Goal: Task Accomplishment & Management: Manage account settings

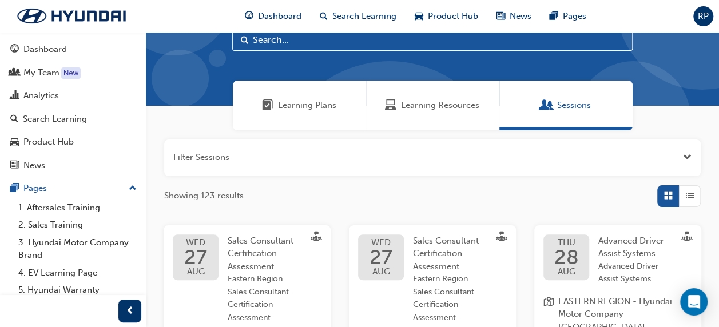
scroll to position [40, 0]
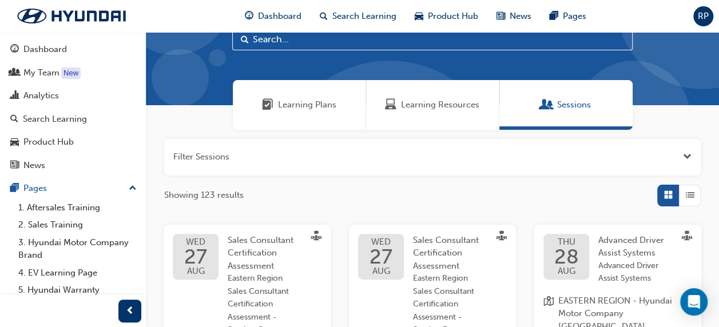
click at [688, 156] on span "Open the filter" at bounding box center [687, 156] width 9 height 13
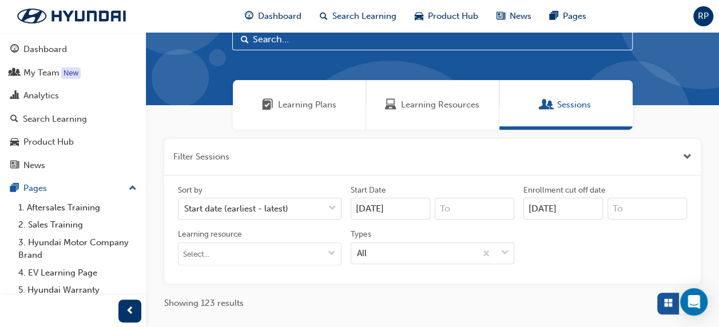
click at [570, 205] on input "[DATE]" at bounding box center [562, 209] width 79 height 22
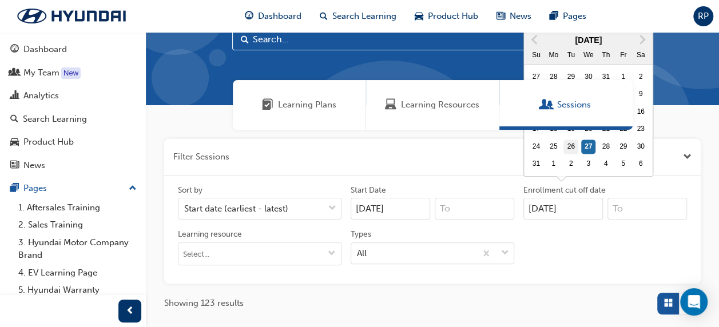
click at [564, 154] on div "26" at bounding box center [570, 147] width 15 height 15
click at [564, 198] on input "[DATE]" at bounding box center [562, 209] width 79 height 22
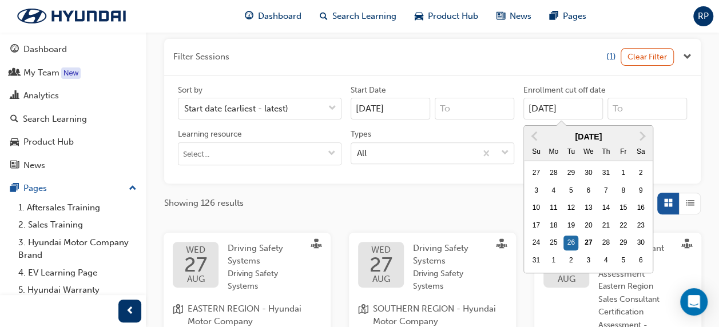
scroll to position [149, 0]
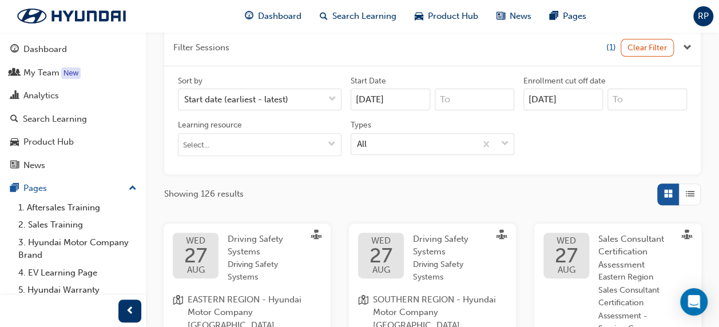
click at [663, 117] on div "Sort by Start date (earliest - latest) Start Date [DATE] Enrollment cut off dat…" at bounding box center [432, 120] width 518 height 90
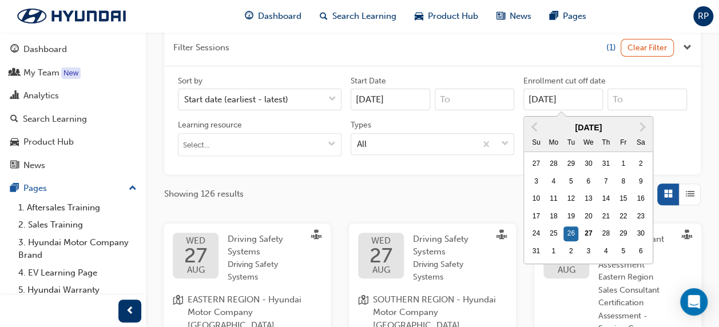
click at [579, 102] on input "[DATE]" at bounding box center [562, 100] width 79 height 22
click at [536, 233] on div "24" at bounding box center [535, 233] width 15 height 15
click at [536, 110] on input "[DATE]" at bounding box center [562, 100] width 79 height 22
type input "[DATE]"
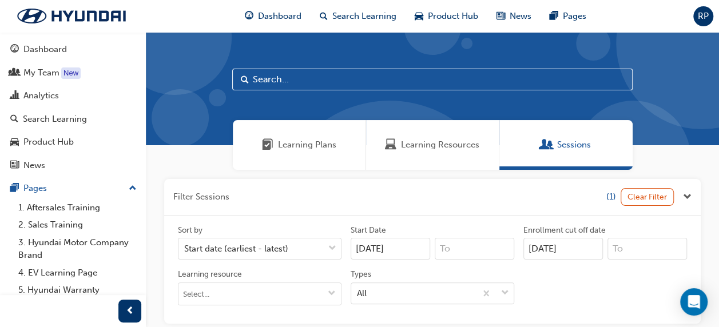
click at [579, 277] on div "Sort by Start date (earliest - latest) Start Date [DATE] Enrollment cut off dat…" at bounding box center [432, 270] width 518 height 90
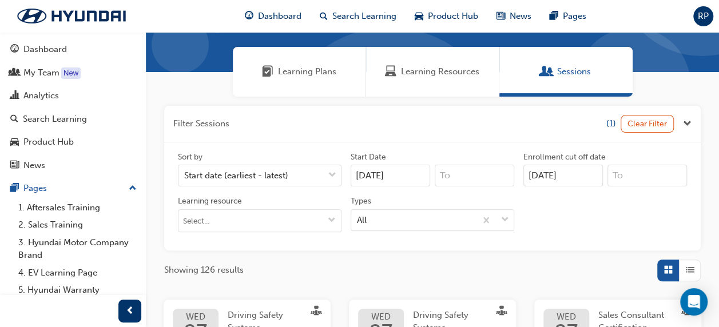
scroll to position [74, 0]
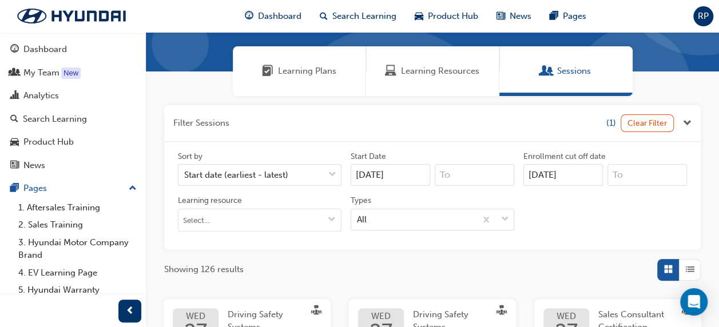
click at [408, 181] on input "[DATE]" at bounding box center [390, 175] width 79 height 22
click at [358, 94] on div "24" at bounding box center [363, 86] width 15 height 15
click at [358, 164] on input "[DATE]" at bounding box center [390, 175] width 79 height 22
type input "[DATE]"
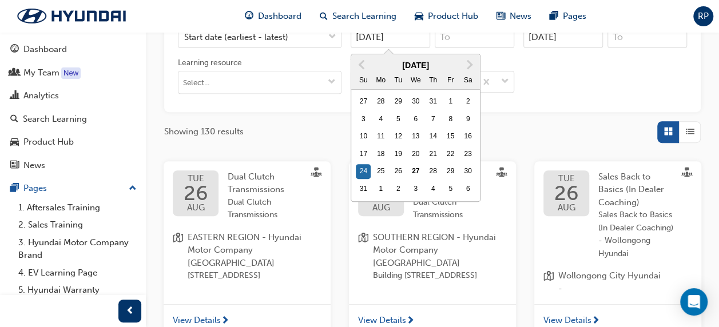
scroll to position [213, 0]
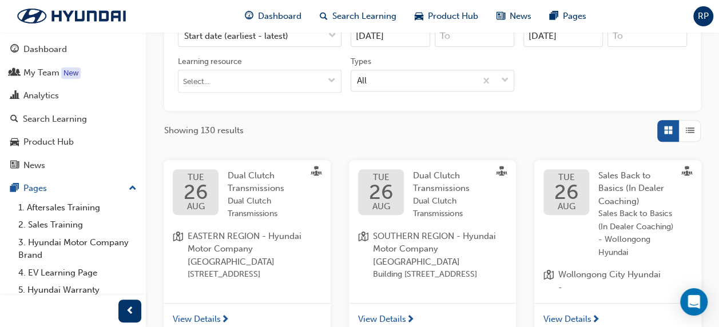
click at [597, 133] on div "Showing 130 results" at bounding box center [432, 131] width 536 height 22
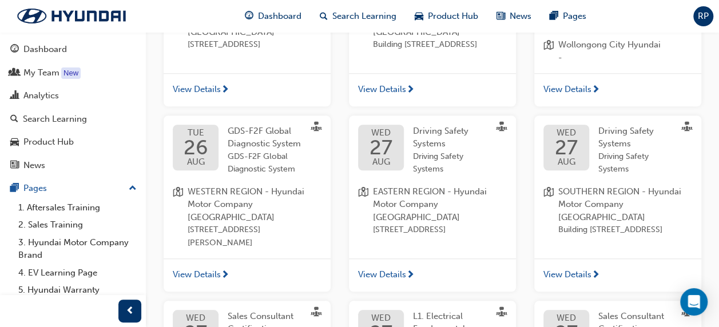
scroll to position [444, 0]
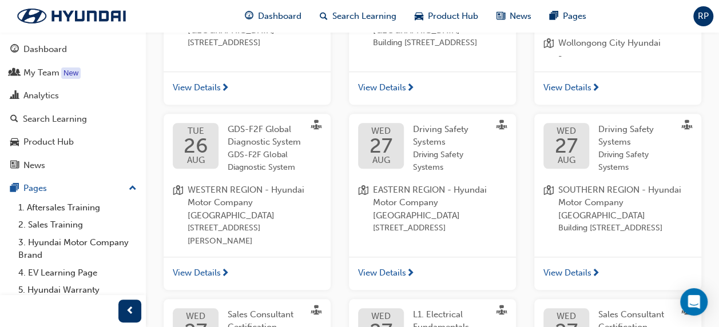
click at [260, 148] on span "GDS-F2F Global Diagnostic System" at bounding box center [264, 135] width 73 height 23
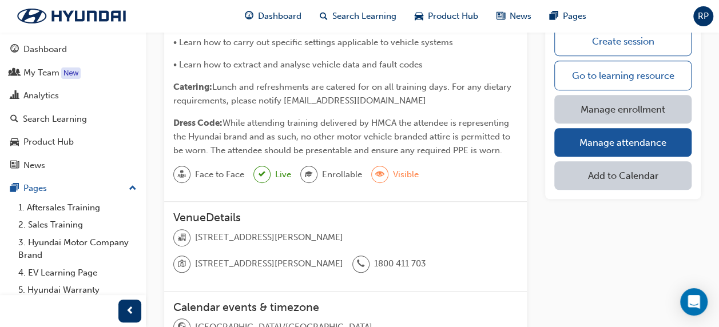
scroll to position [324, 0]
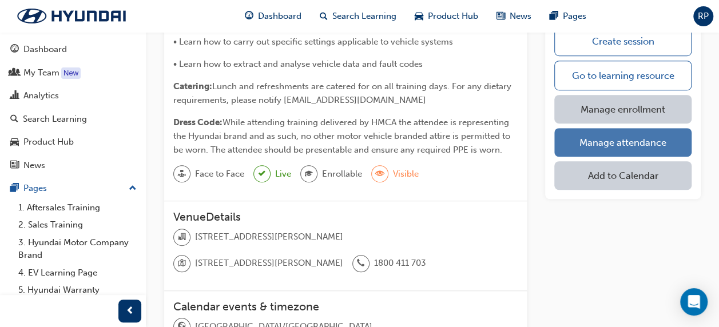
click at [636, 146] on link "Manage attendance" at bounding box center [622, 142] width 137 height 29
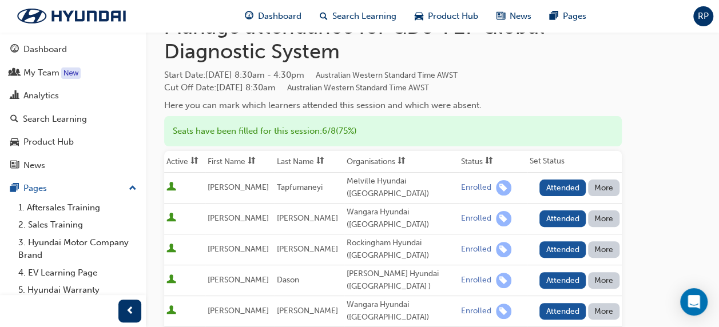
scroll to position [120, 0]
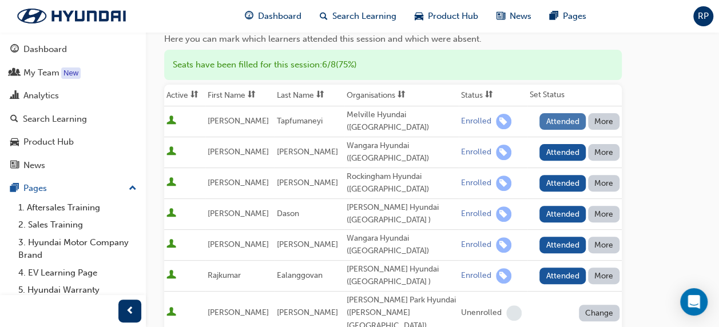
click at [565, 122] on button "Attended" at bounding box center [562, 121] width 46 height 17
click at [560, 144] on button "Attended" at bounding box center [562, 152] width 46 height 17
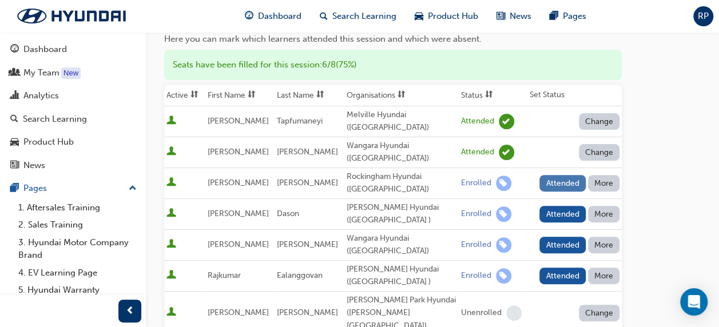
click at [555, 175] on button "Attended" at bounding box center [562, 183] width 46 height 17
click at [550, 206] on button "Attended" at bounding box center [562, 214] width 46 height 17
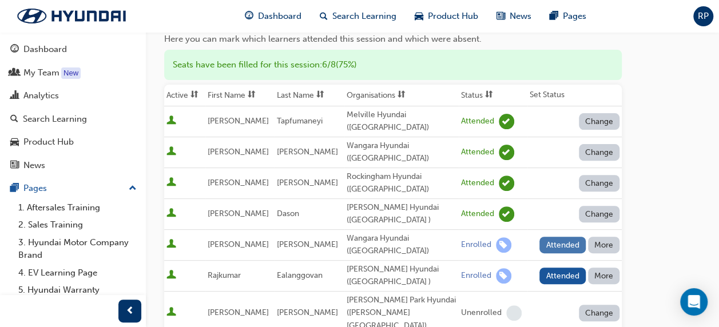
click at [550, 237] on button "Attended" at bounding box center [562, 245] width 46 height 17
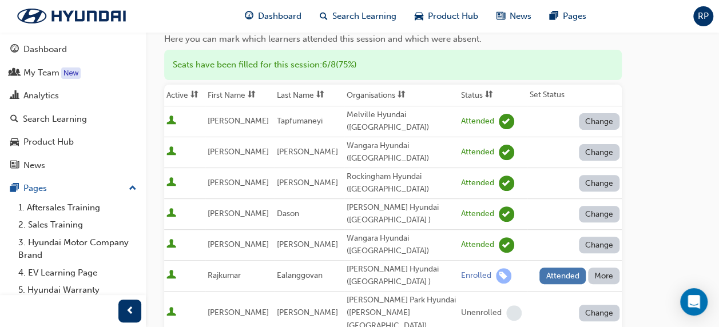
click at [552, 268] on button "Attended" at bounding box center [562, 276] width 46 height 17
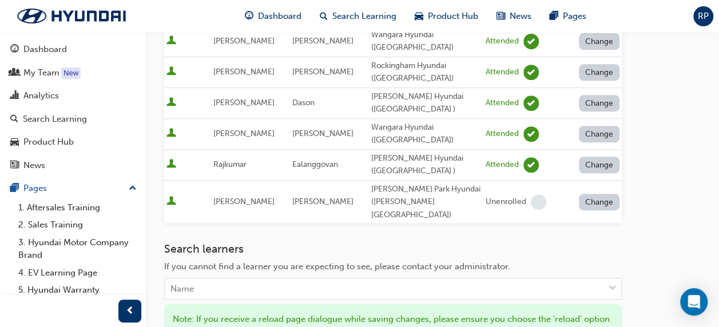
scroll to position [251, 0]
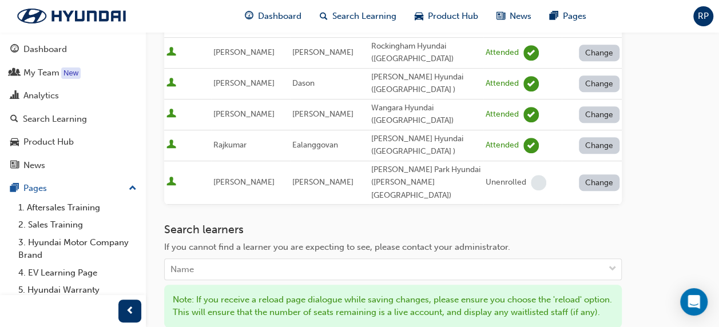
click at [599, 174] on button "Change" at bounding box center [599, 182] width 41 height 17
click at [586, 176] on div "Absent" at bounding box center [582, 174] width 27 height 13
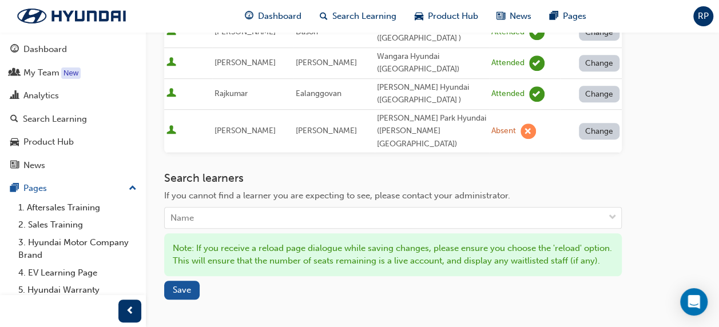
scroll to position [304, 0]
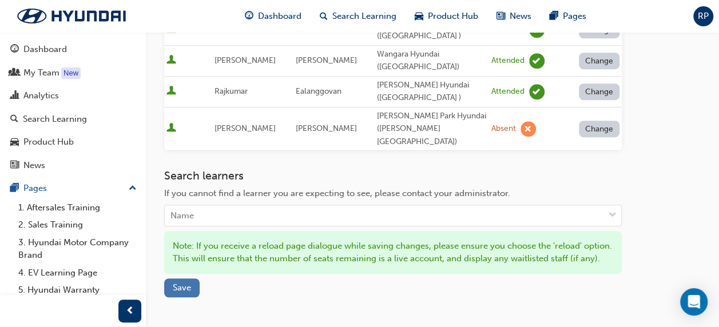
click at [184, 283] on span "Save" at bounding box center [182, 288] width 18 height 10
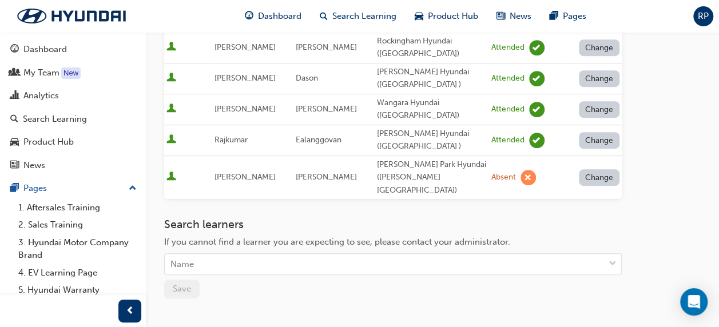
scroll to position [261, 0]
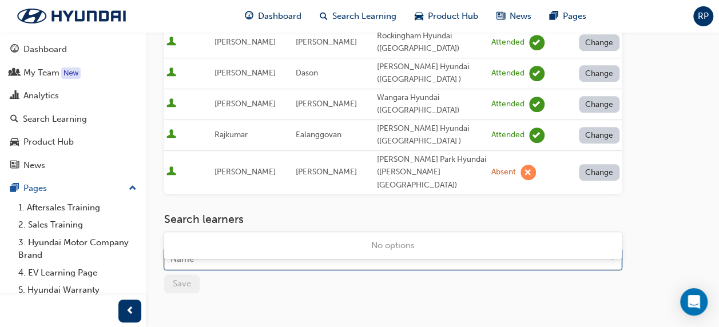
click at [387, 249] on div "Name" at bounding box center [384, 259] width 439 height 20
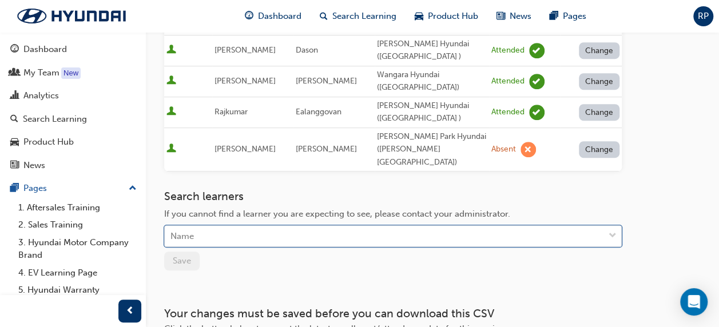
scroll to position [338, 0]
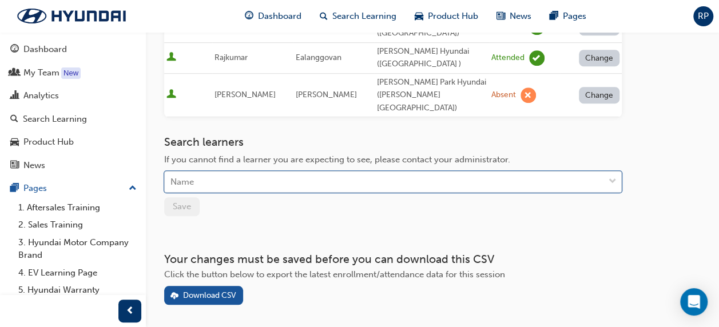
scroll to position [324, 0]
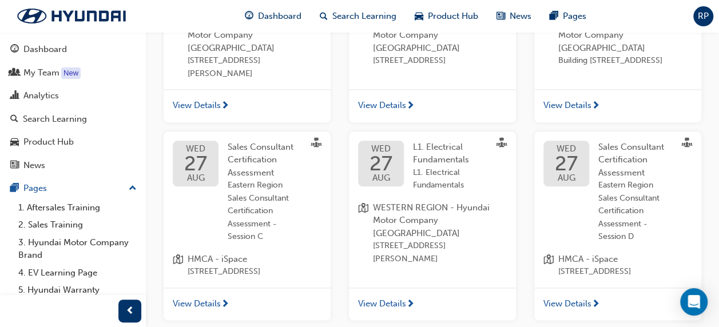
scroll to position [617, 0]
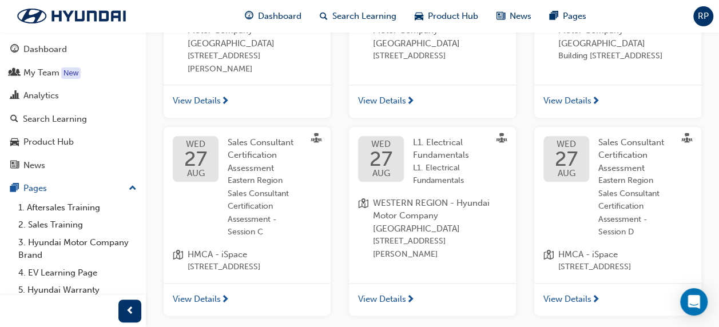
click at [396, 173] on div "[DATE]" at bounding box center [381, 159] width 46 height 46
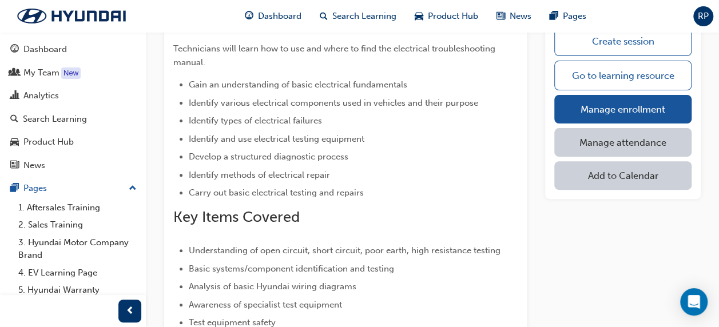
scroll to position [121, 0]
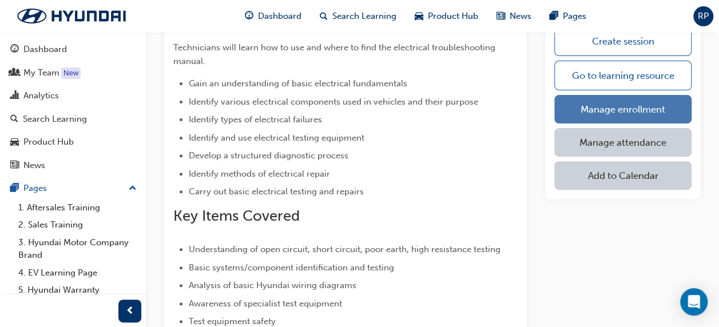
click at [610, 109] on link "Manage enrollment" at bounding box center [622, 109] width 137 height 29
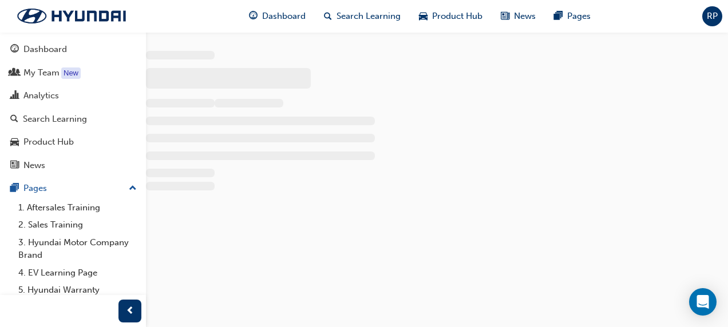
click at [610, 109] on div at bounding box center [437, 113] width 582 height 162
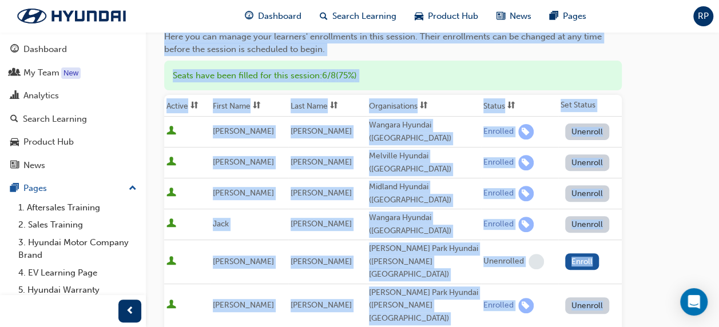
scroll to position [123, 0]
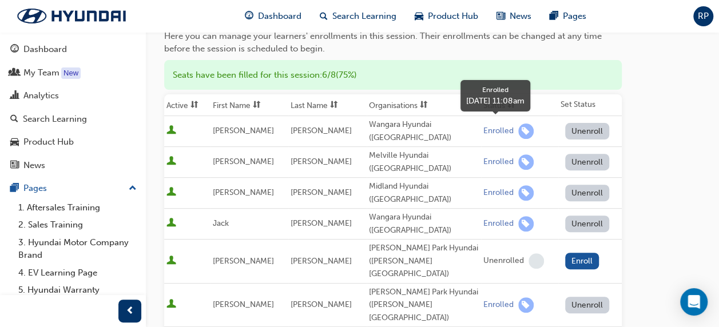
click at [530, 129] on div "Enrolled" at bounding box center [519, 131] width 73 height 15
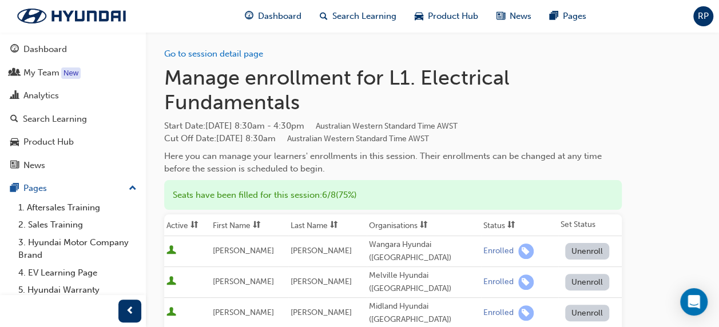
scroll to position [0, 0]
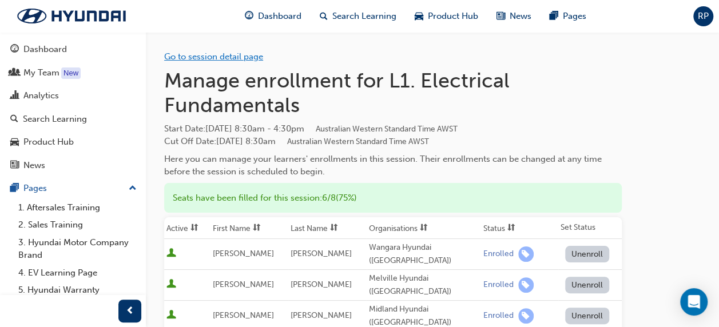
click at [208, 61] on link "Go to session detail page" at bounding box center [213, 56] width 99 height 10
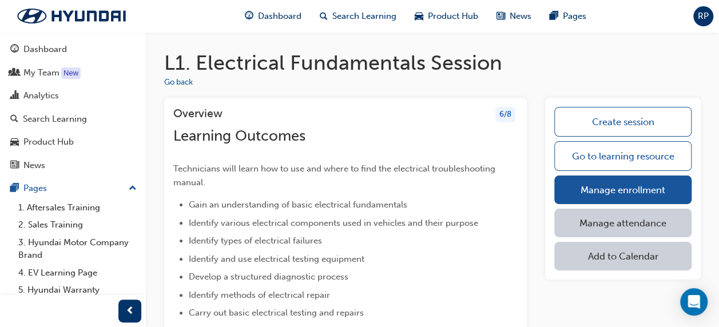
click at [624, 226] on link "Manage attendance" at bounding box center [622, 223] width 137 height 29
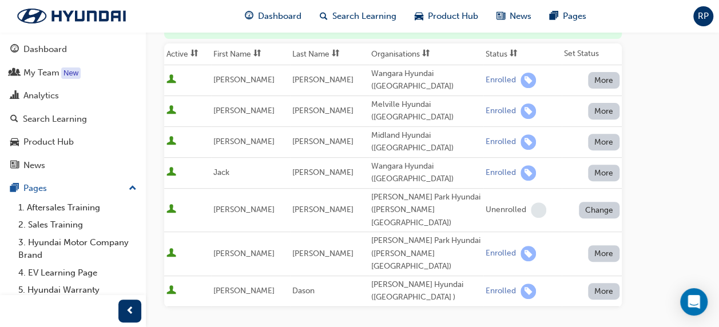
scroll to position [172, 0]
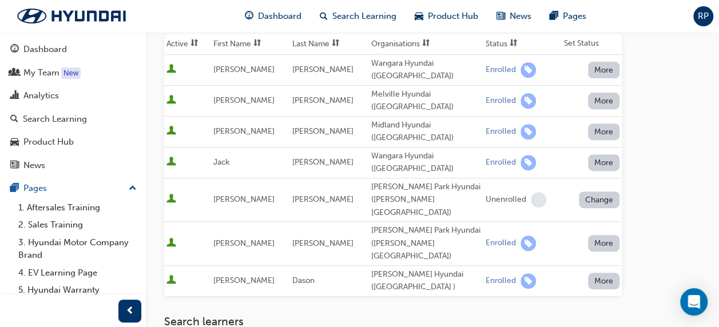
click at [603, 63] on button "More" at bounding box center [604, 70] width 32 height 17
click at [645, 69] on div "Go to session detail page Manage attendance for L1. Electrical Fundamentals Sta…" at bounding box center [432, 171] width 536 height 623
click at [520, 66] on span "learningRecordVerb_ENROLL-icon" at bounding box center [527, 69] width 15 height 15
click at [681, 104] on div "Go to session detail page Manage attendance for L1. Electrical Fundamentals Sta…" at bounding box center [432, 171] width 536 height 623
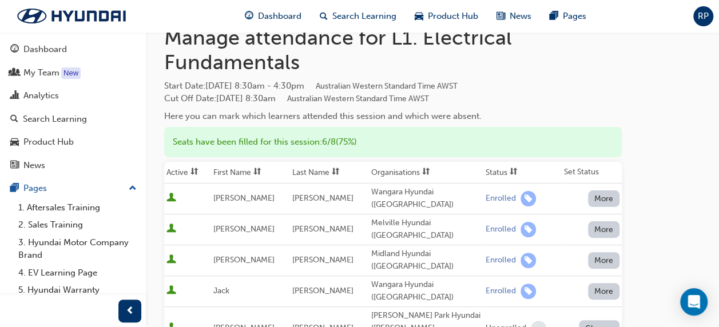
scroll to position [100, 0]
